Goal: Transaction & Acquisition: Book appointment/travel/reservation

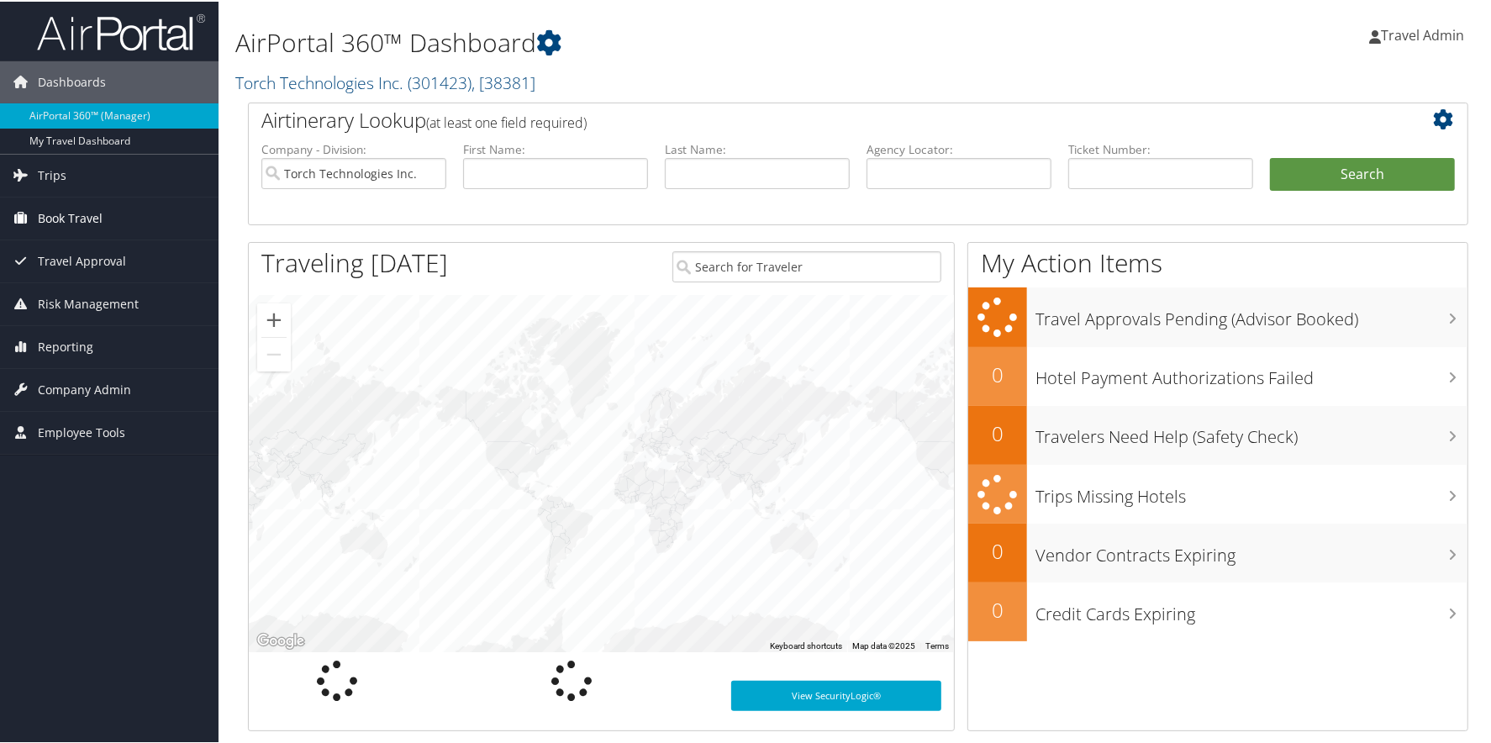
click at [91, 223] on span "Book Travel" at bounding box center [70, 217] width 65 height 42
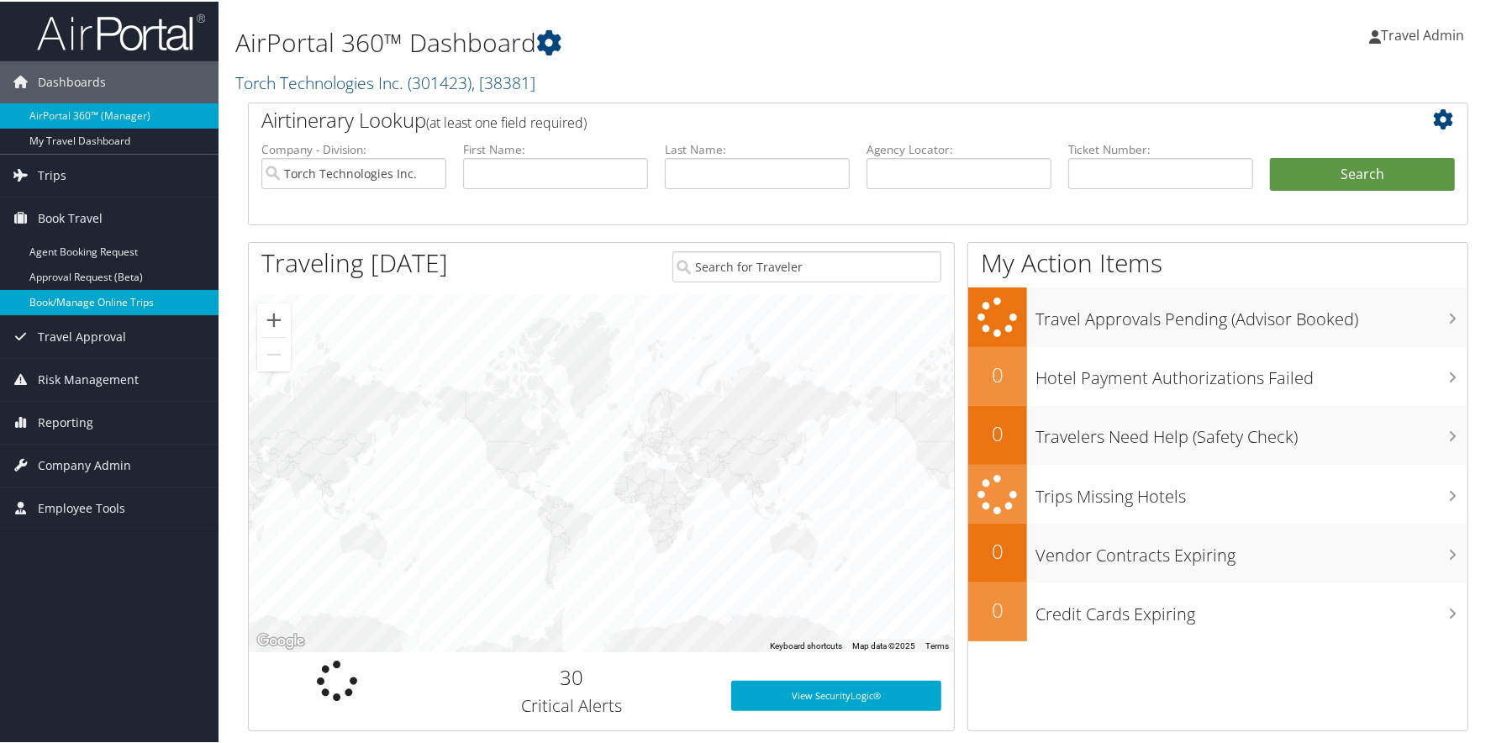
click at [71, 300] on link "Book/Manage Online Trips" at bounding box center [109, 300] width 219 height 25
